Goal: Find specific page/section: Find specific page/section

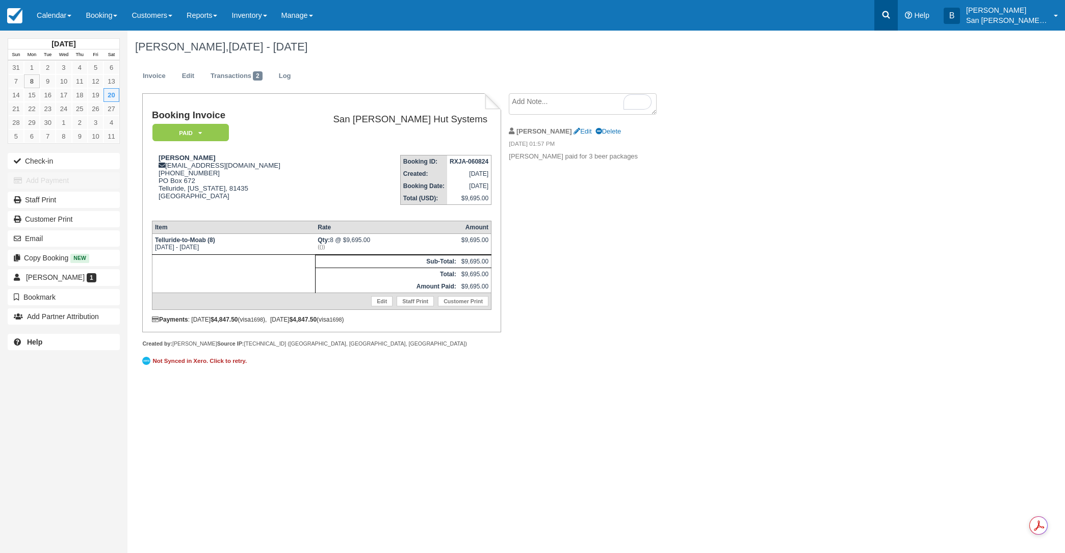
drag, startPoint x: 0, startPoint y: 0, endPoint x: 894, endPoint y: 25, distance: 894.5
click at [894, 25] on link at bounding box center [885, 15] width 23 height 31
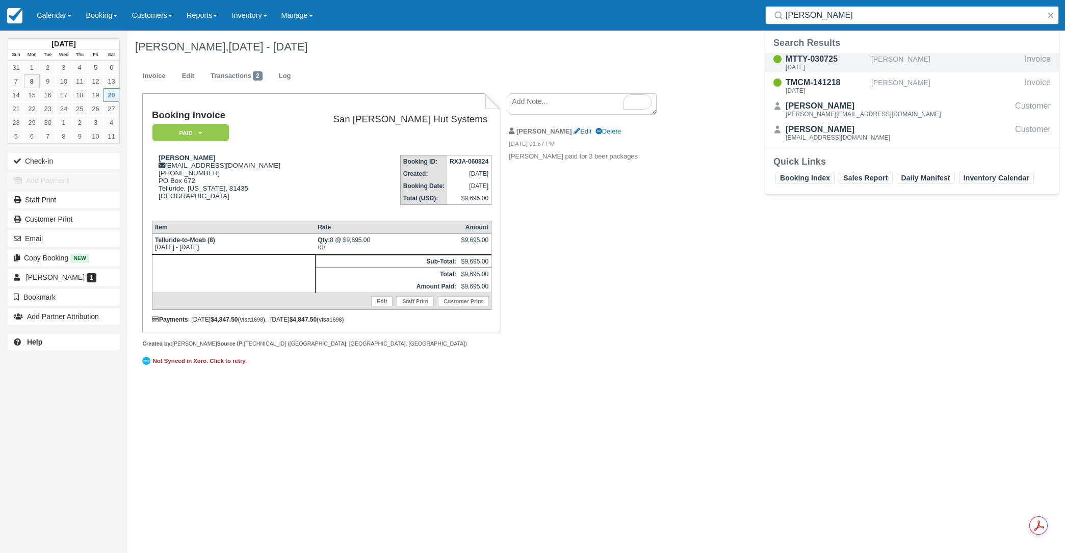
type input "sager"
click at [832, 64] on div "Mon Oct 13 2025" at bounding box center [827, 67] width 82 height 6
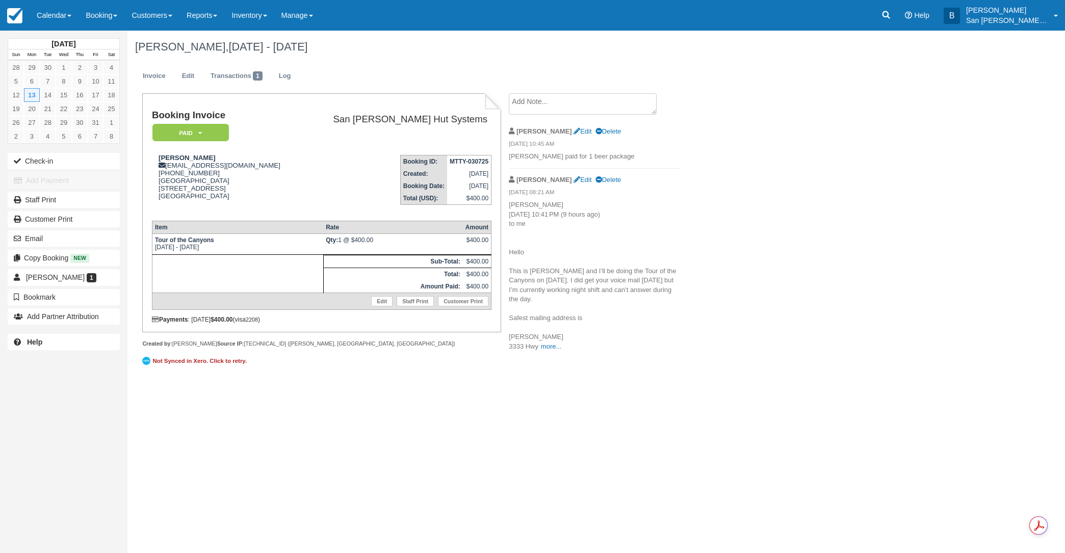
click at [879, 21] on div "Menu Calendar Customer Inventory Month Week Day Booking Daily Manifest Daily Li…" at bounding box center [532, 15] width 1065 height 31
click at [891, 19] on icon at bounding box center [886, 15] width 10 height 10
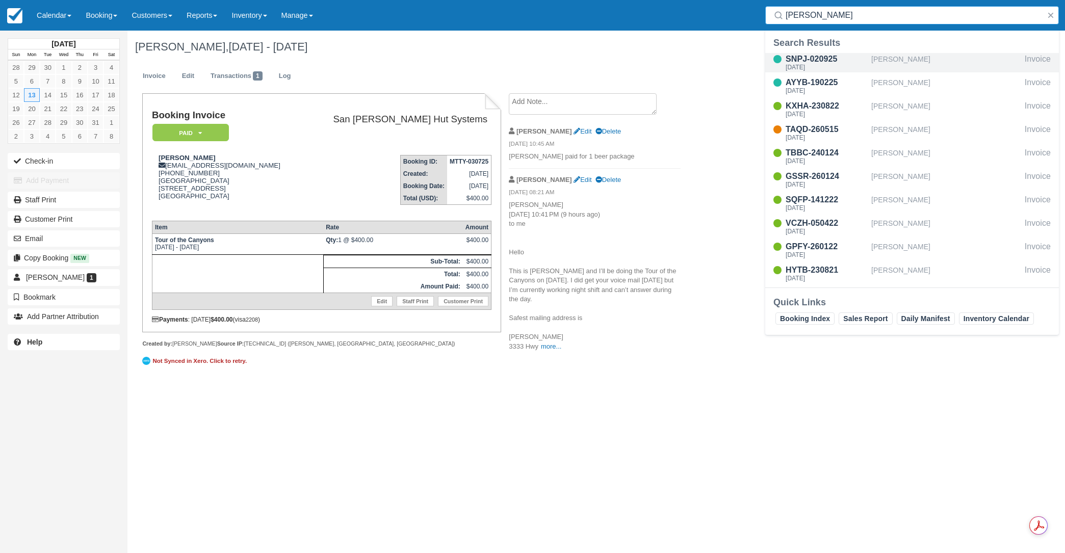
type input "mckin"
click at [828, 57] on div "SNPJ-020925" at bounding box center [827, 59] width 82 height 12
